Goal: Information Seeking & Learning: Learn about a topic

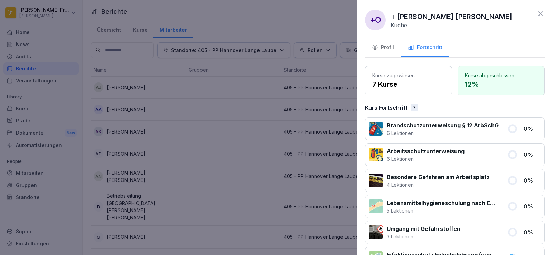
scroll to position [96, 0]
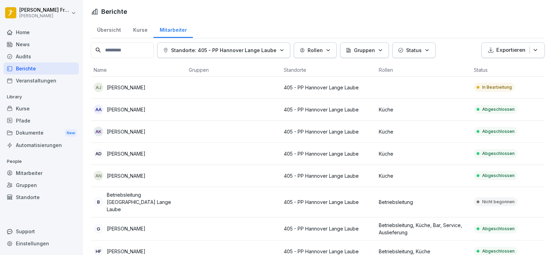
click at [153, 86] on div "[PERSON_NAME]" at bounding box center [139, 88] width 90 height 10
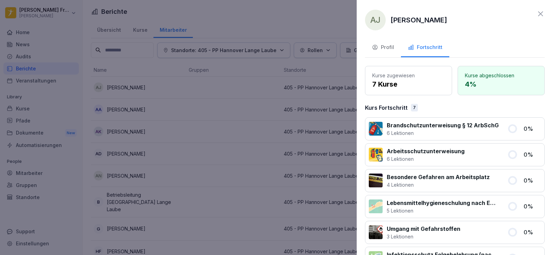
click at [154, 86] on div at bounding box center [276, 127] width 553 height 255
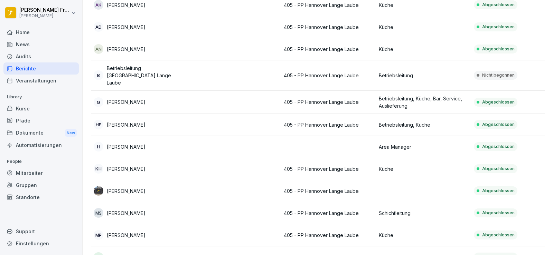
scroll to position [215, 0]
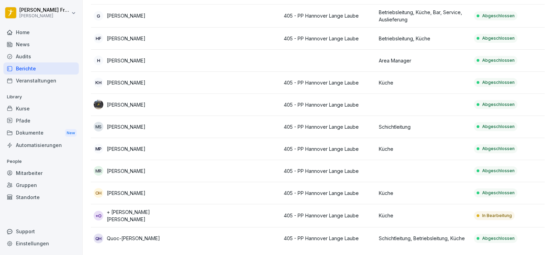
click at [194, 205] on td at bounding box center [233, 216] width 95 height 23
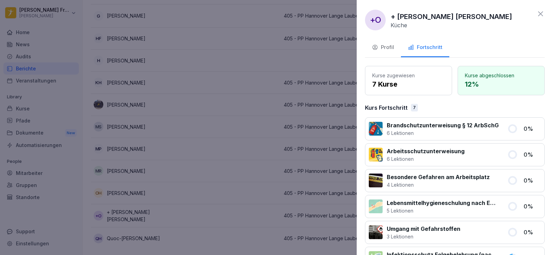
scroll to position [96, 0]
